Goal: Find specific page/section

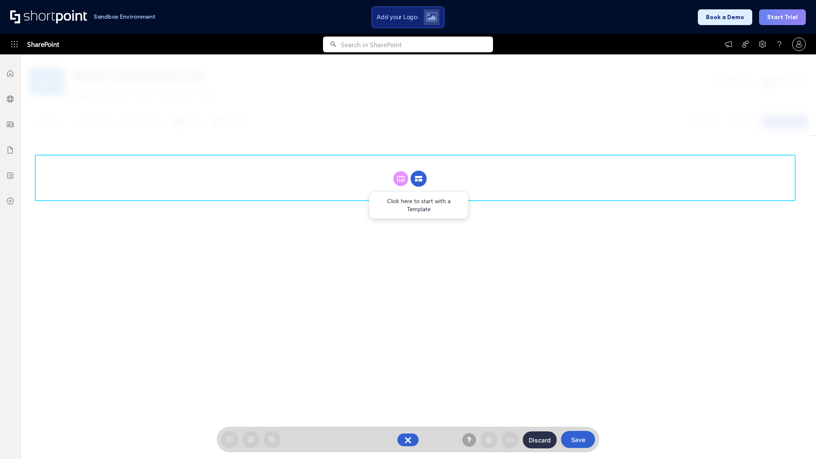
click at [419, 179] on circle at bounding box center [419, 179] width 16 height 16
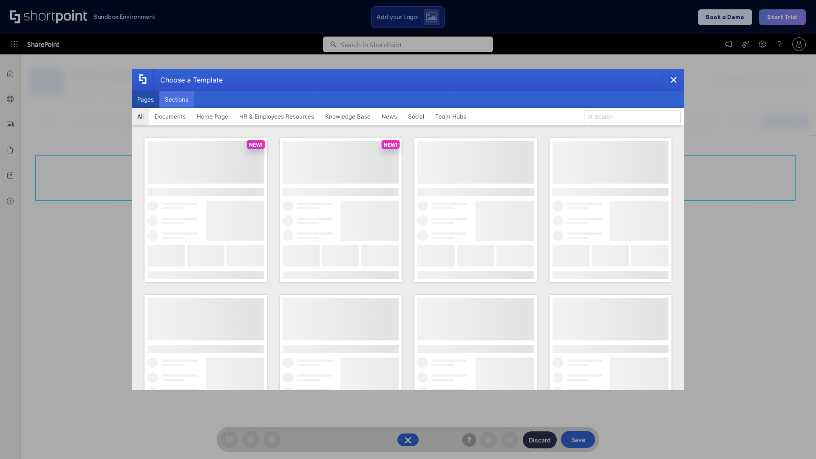
click at [176, 99] on button "Sections" at bounding box center [176, 99] width 34 height 17
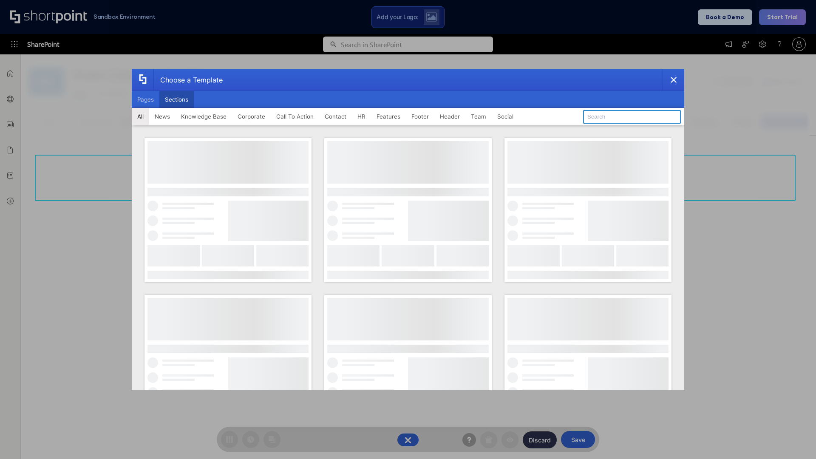
type input "Footer 5"
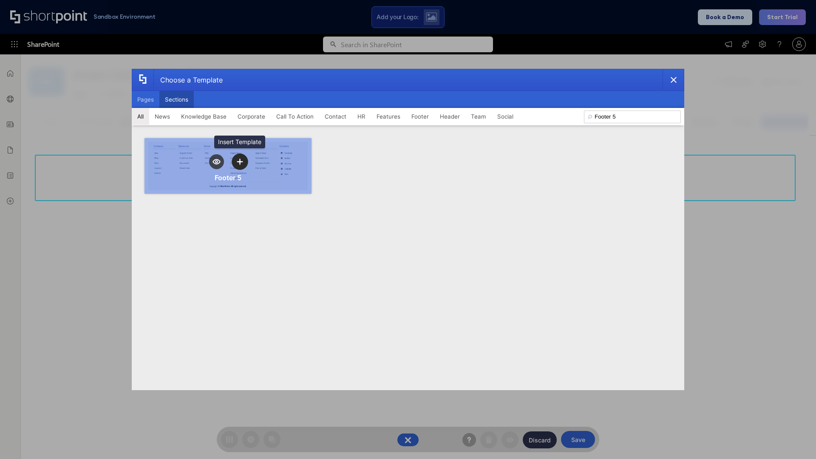
click at [240, 162] on icon "template selector" at bounding box center [240, 162] width 6 height 6
